Goal: Find contact information: Obtain details needed to contact an individual or organization

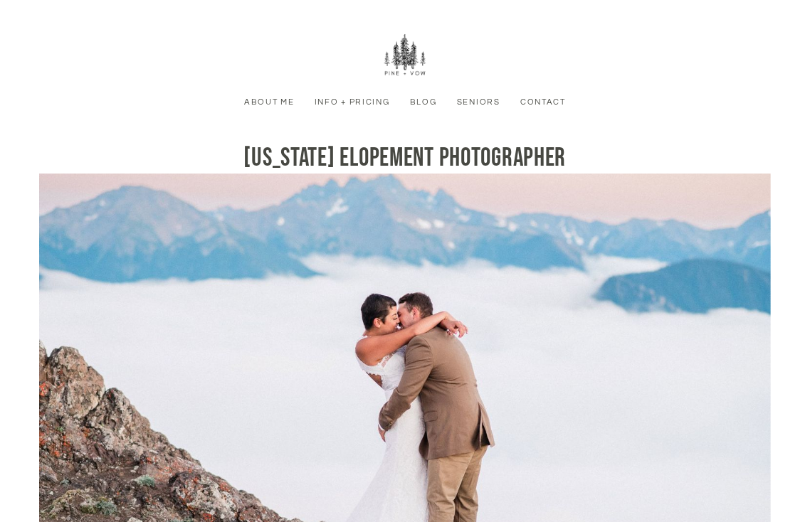
click at [539, 109] on nav "About Me Info + Pricing Blog Seniors Contact Menu" at bounding box center [404, 71] width 753 height 143
click at [539, 91] on nav "About Me Info + Pricing Blog Seniors Contact Menu" at bounding box center [404, 71] width 753 height 143
click at [543, 105] on link "Contact" at bounding box center [543, 102] width 58 height 13
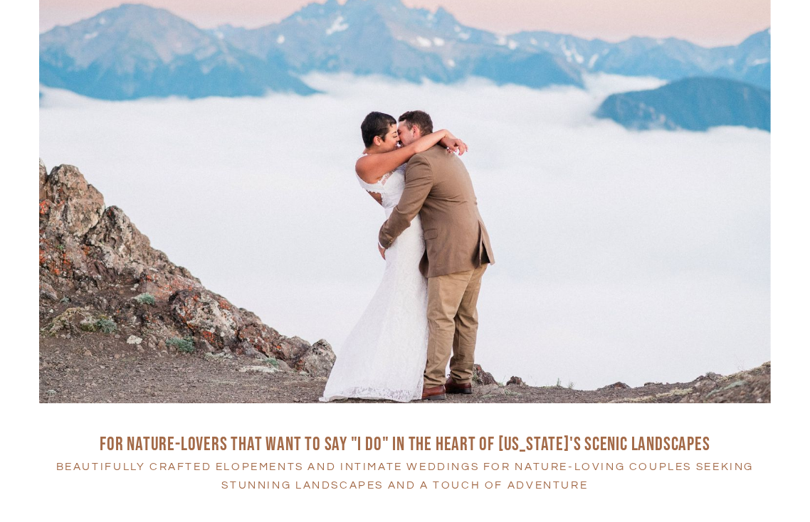
scroll to position [285, 0]
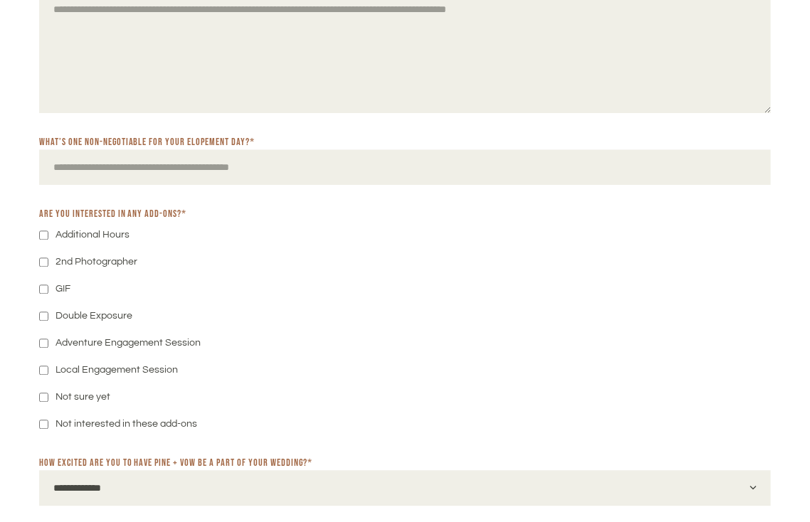
scroll to position [909, 0]
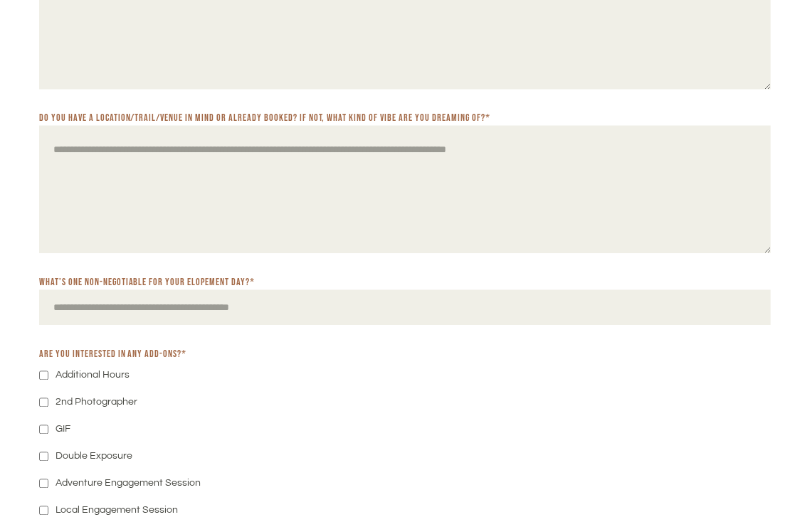
click at [73, 311] on input "What’s one non-negotiable for your elopement day? *" at bounding box center [405, 308] width 732 height 36
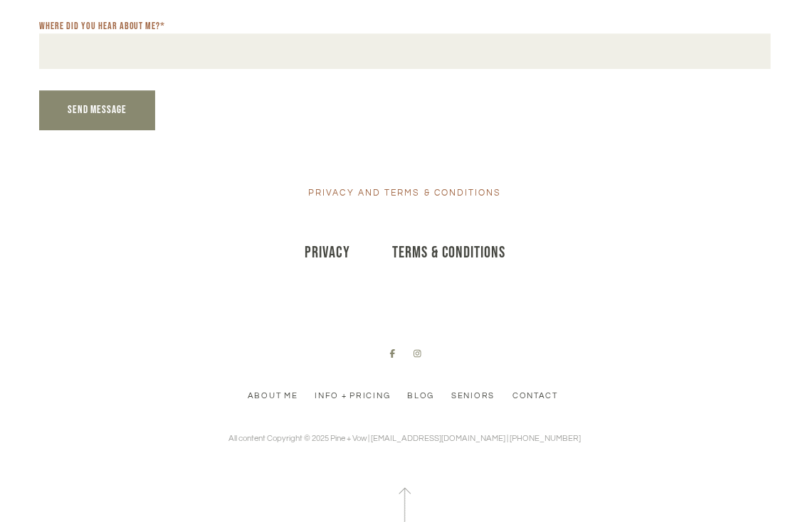
scroll to position [1637, 0]
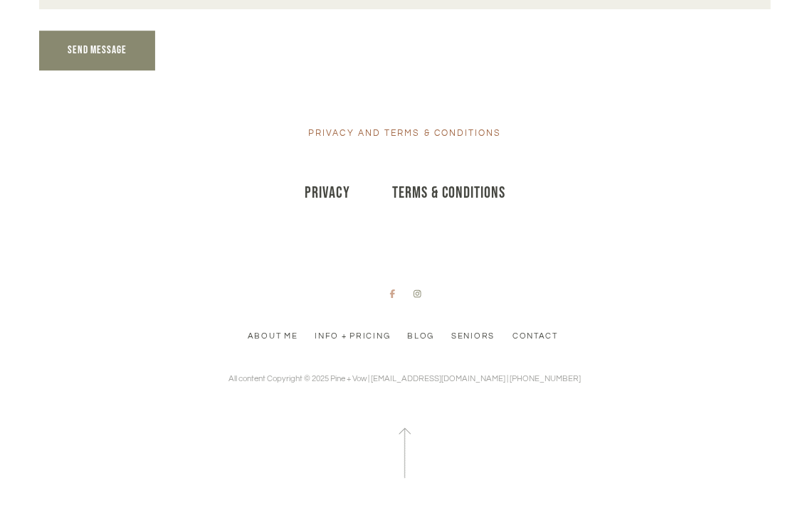
click at [395, 292] on icon at bounding box center [392, 294] width 11 height 9
